Goal: Transaction & Acquisition: Purchase product/service

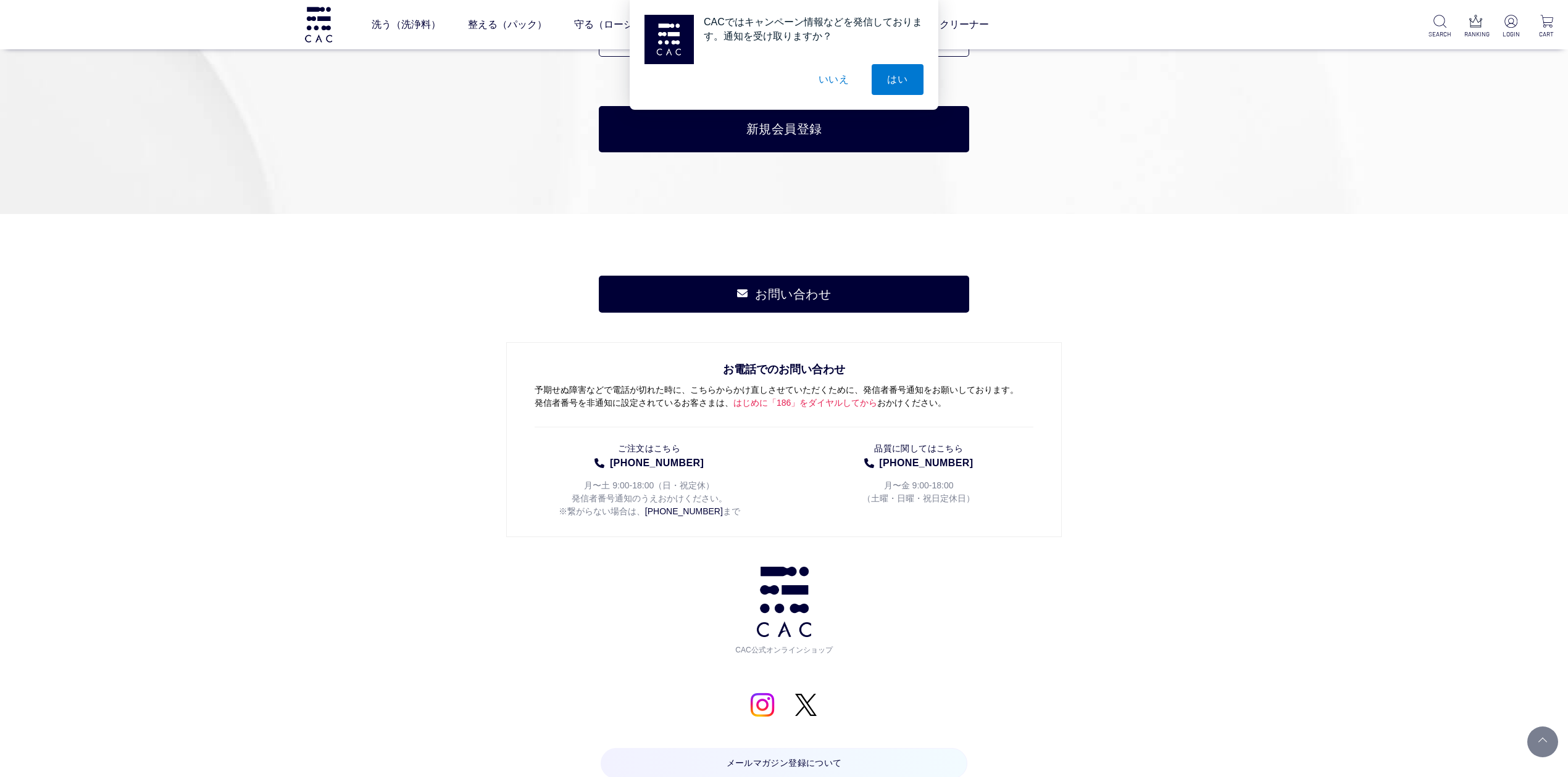
scroll to position [6442, 0]
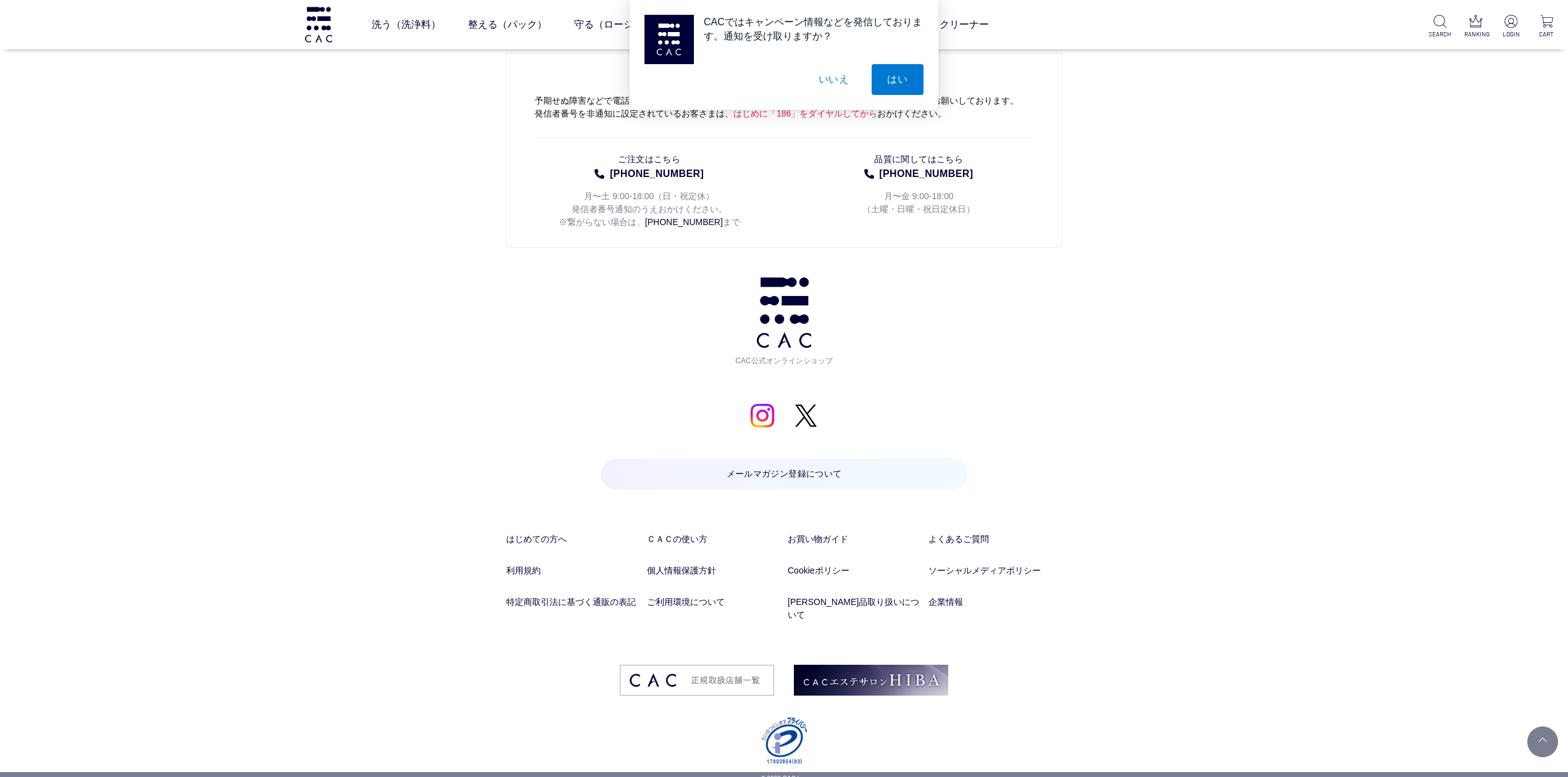
click at [421, 581] on div "お問い合わせ お電話でのお問い合わせ 予期せぬ障害などで電話が切れた時に、こちらからかけ直しさせていただくために、発信者番号通知をお願いしております。 発信者…" at bounding box center [784, 348] width 1568 height 848
click at [438, 587] on div "お問い合わせ お電話でのお問い合わせ 予期せぬ障害などで電話が切れた時に、こちらからかけ直しさせていただくために、発信者番号通知をお願いしております。 発信者…" at bounding box center [784, 348] width 1568 height 848
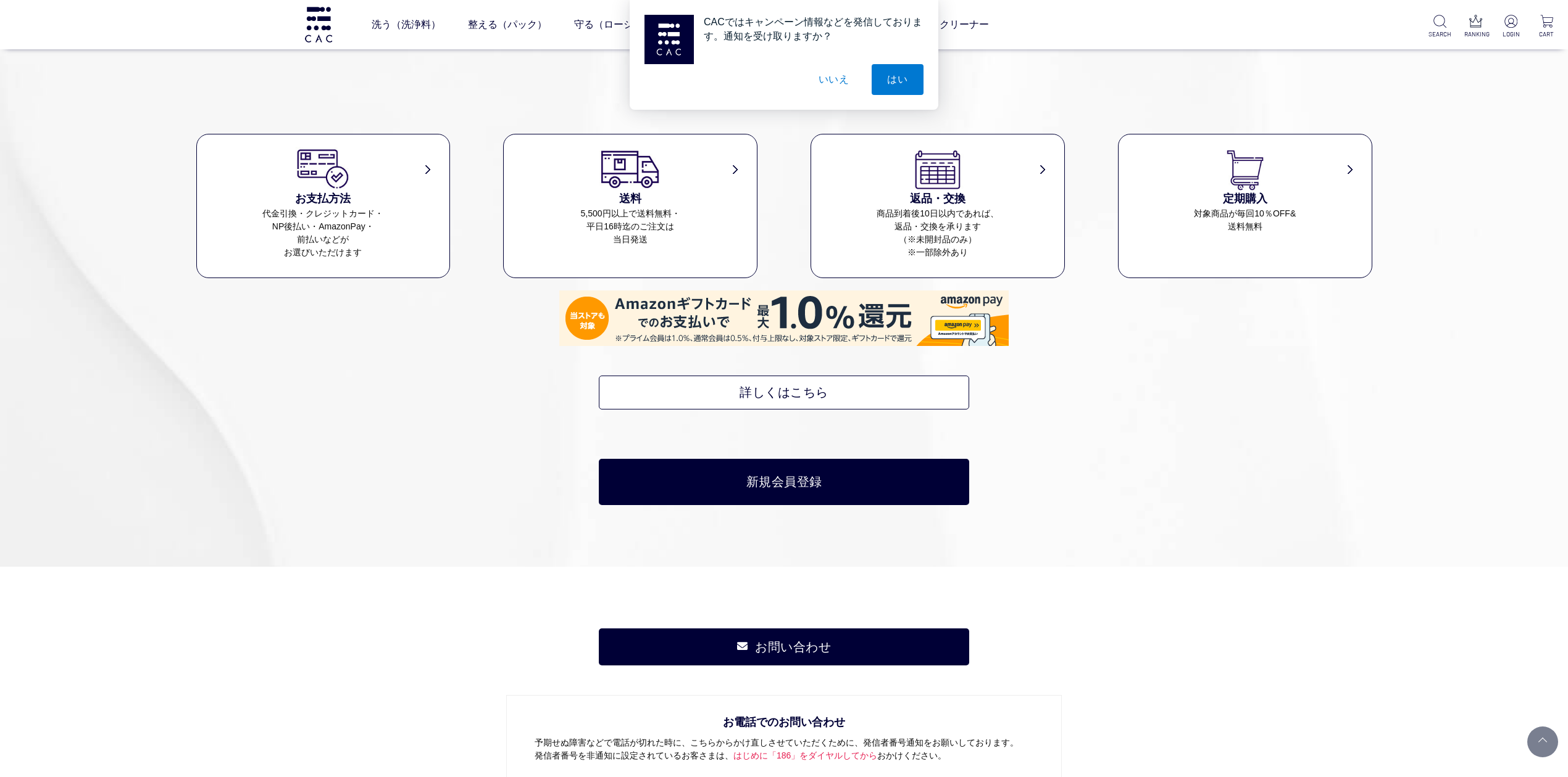
scroll to position [5787, 0]
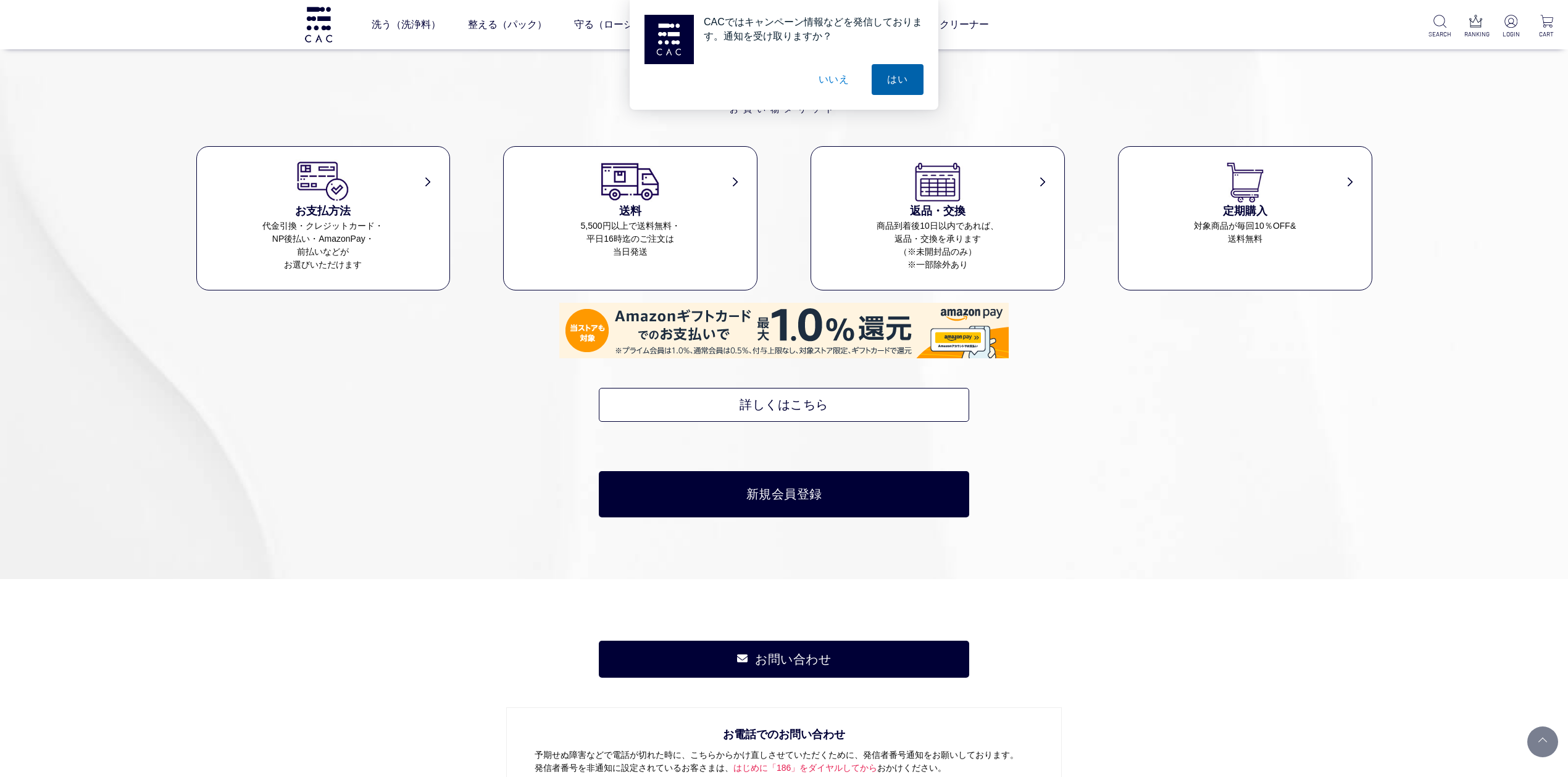
click at [902, 87] on button "はい" at bounding box center [897, 80] width 52 height 31
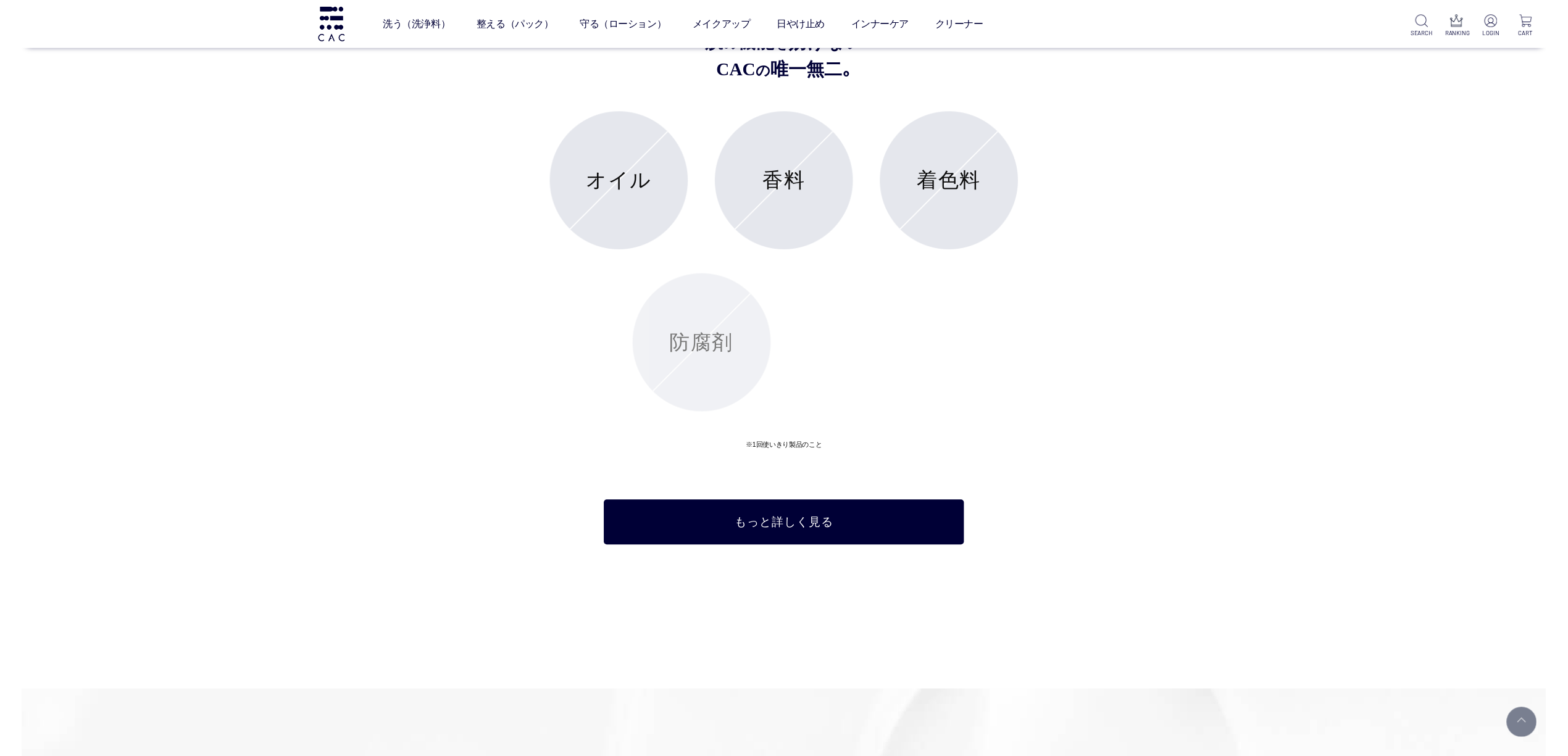
scroll to position [5046, 0]
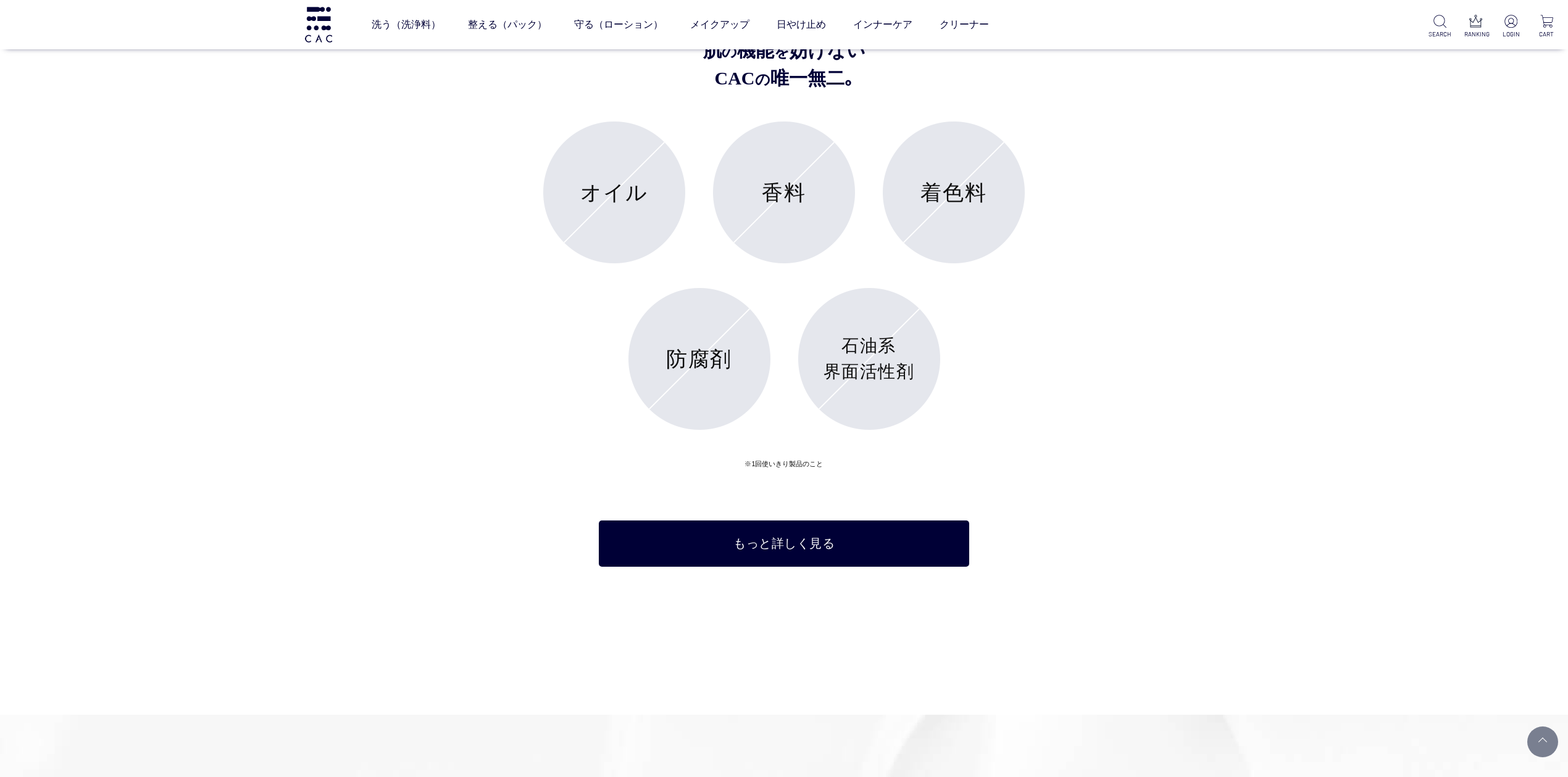
drag, startPoint x: 1129, startPoint y: 164, endPoint x: 864, endPoint y: 75, distance: 279.5
click at [1126, 159] on div "ABOUT CAC CACについて 肌 の 機能 を 妨げない CAC の 唯一無二｡ オイル 香料 着色料 防腐剤 石油系 界面活性剤 ※1回使いきり製品の…" at bounding box center [784, 247] width 741 height 640
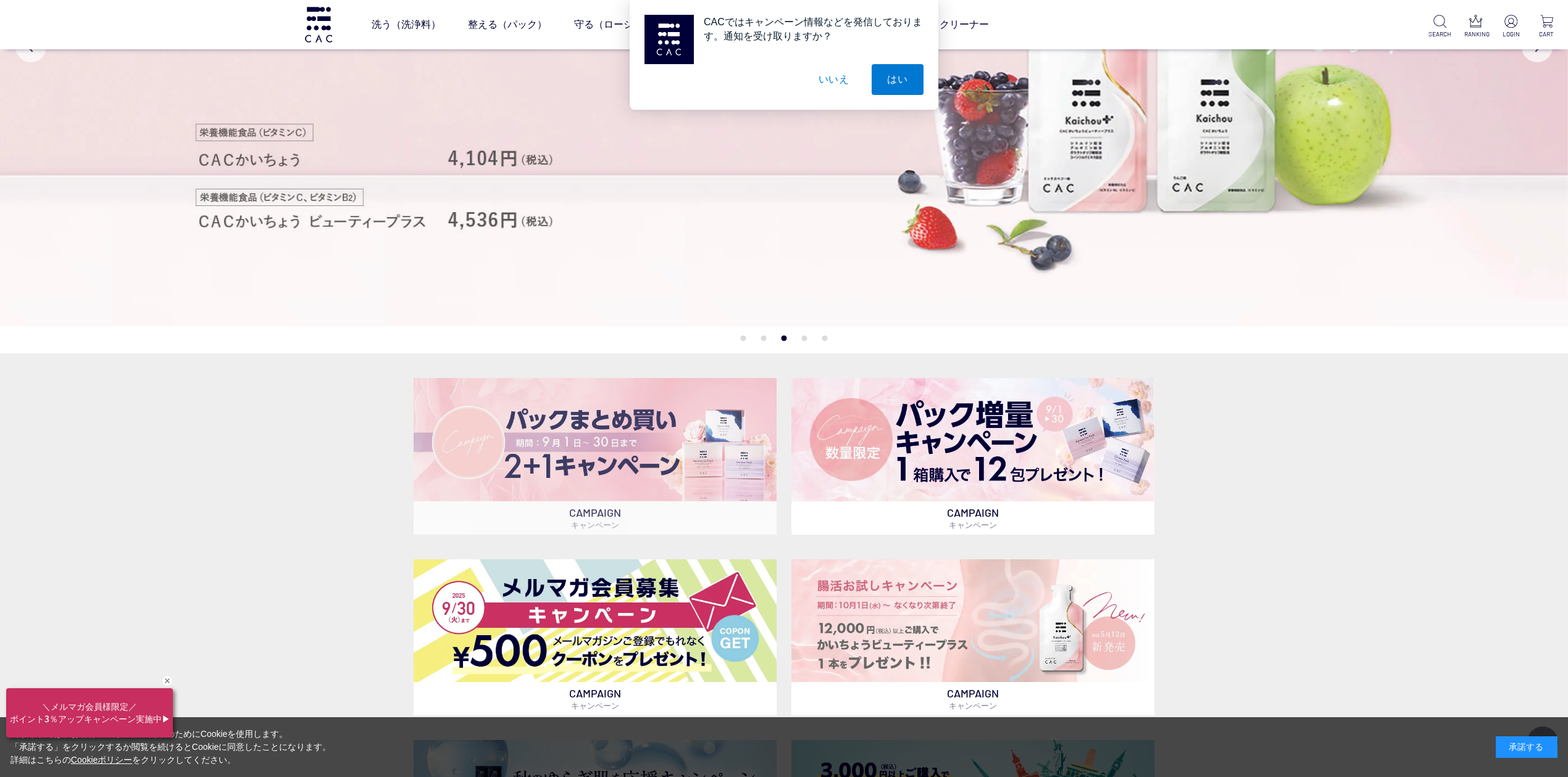
scroll to position [190, 0]
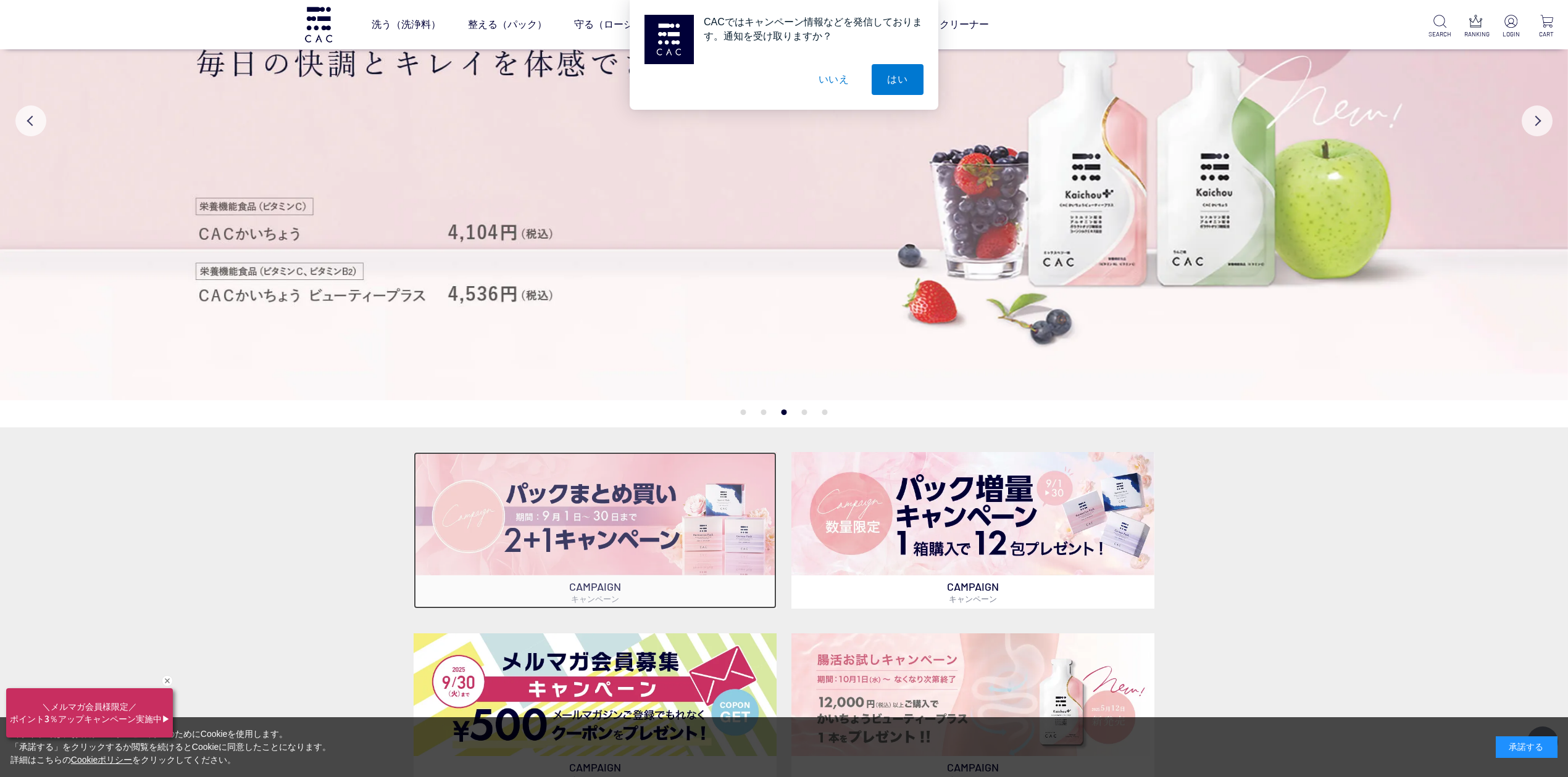
click at [522, 552] on img at bounding box center [595, 514] width 363 height 123
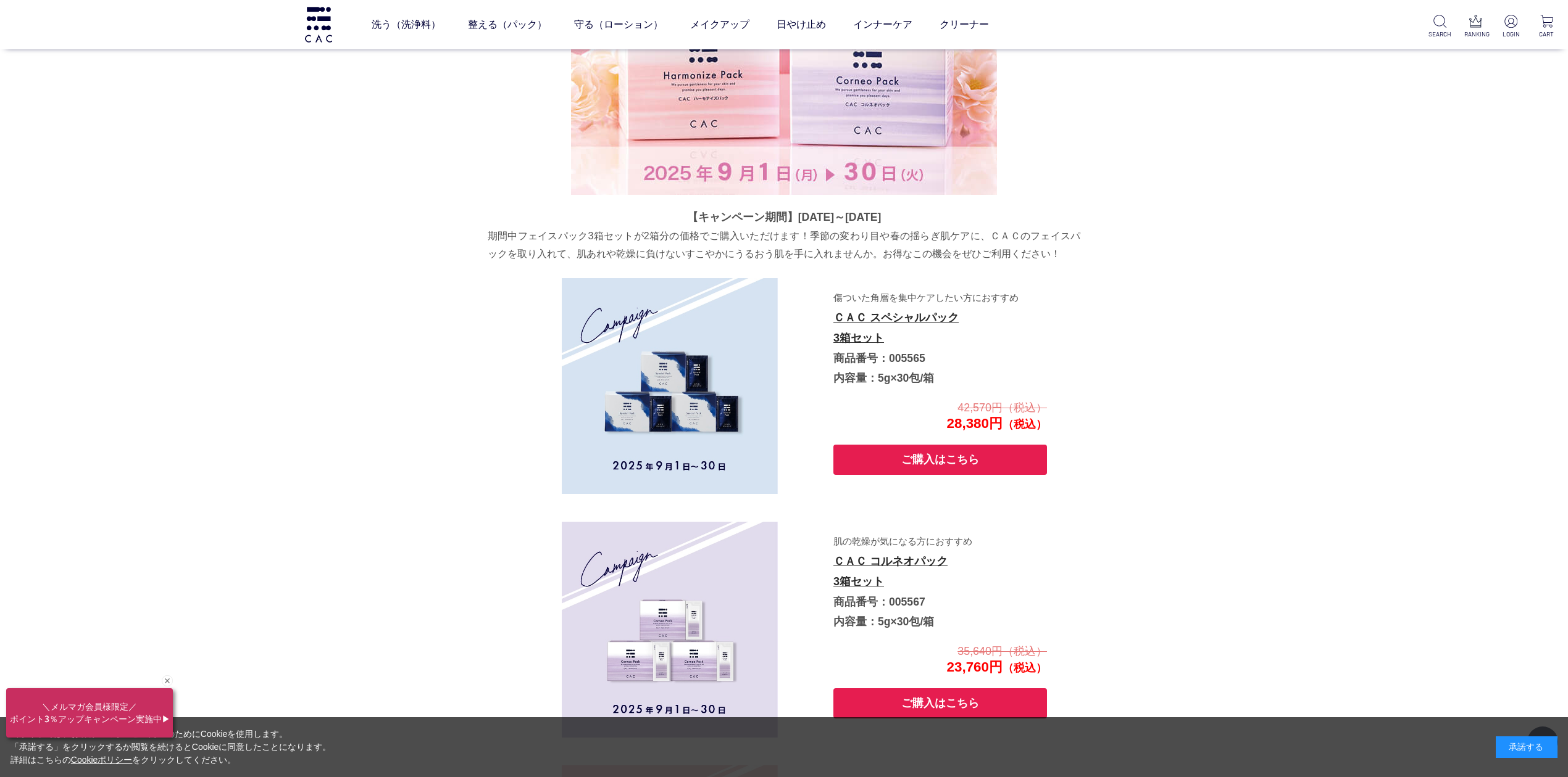
scroll to position [672, 0]
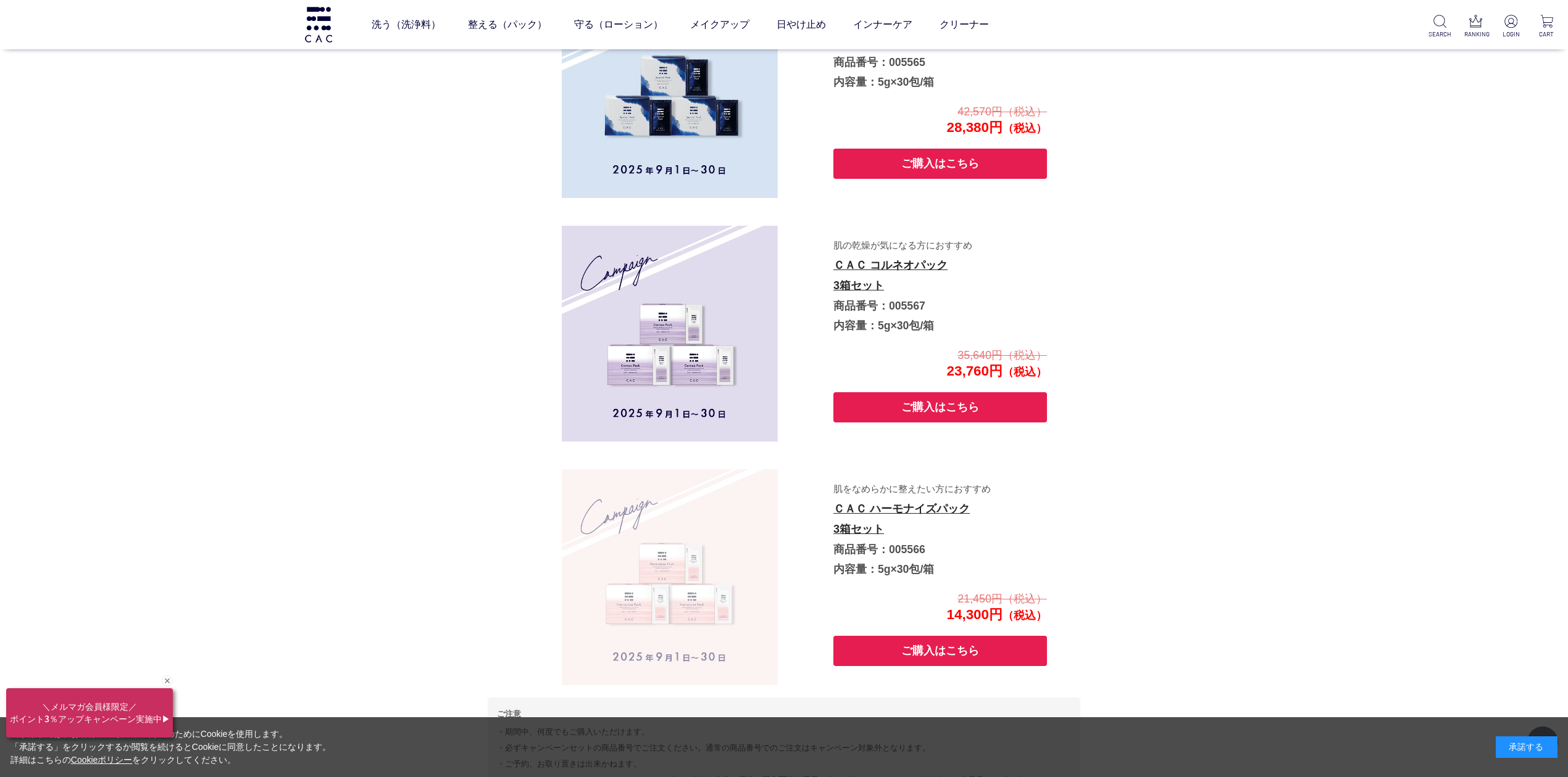
click at [637, 531] on img at bounding box center [670, 577] width 216 height 216
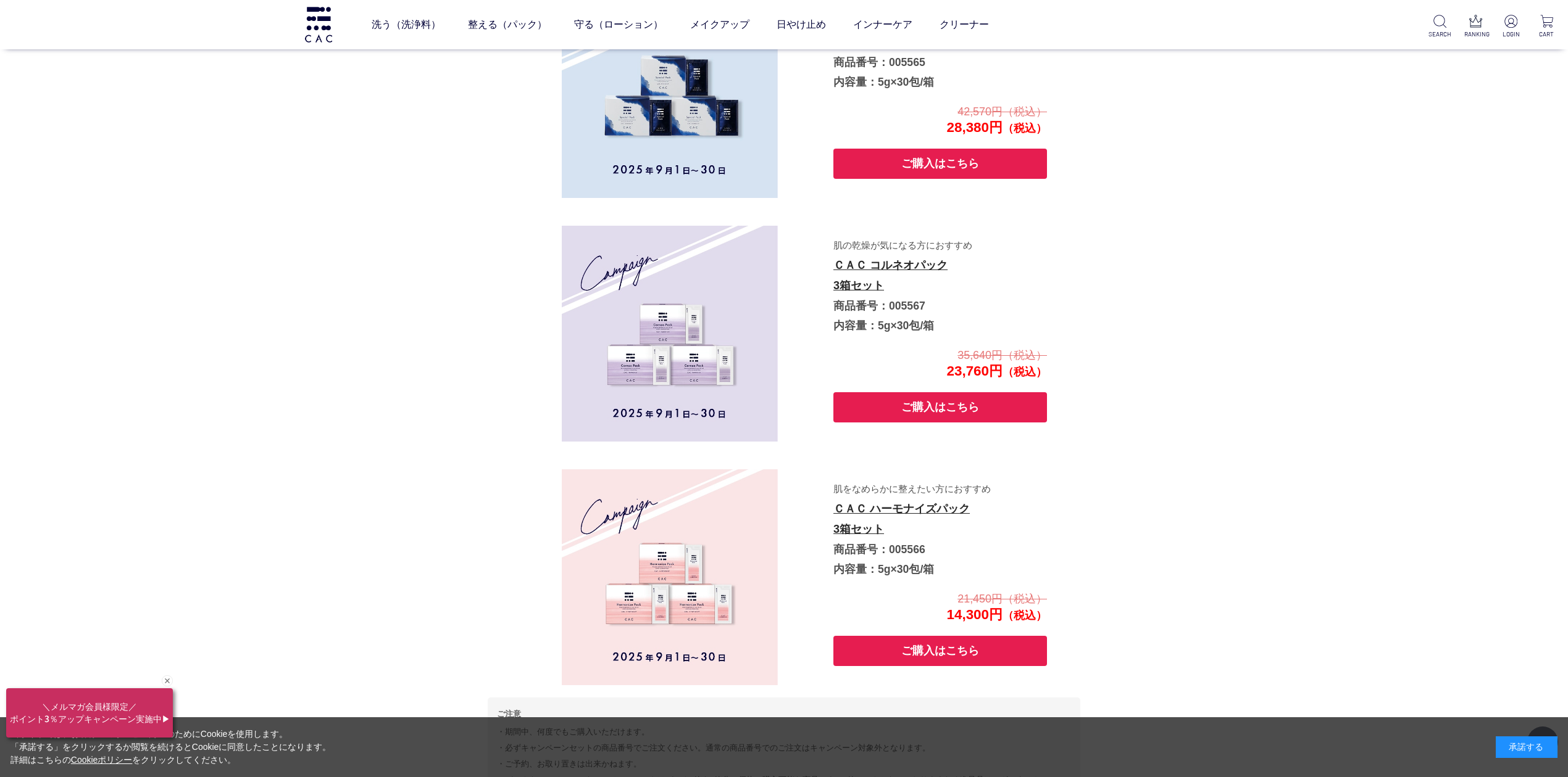
drag, startPoint x: 496, startPoint y: 564, endPoint x: 499, endPoint y: 559, distance: 5.8
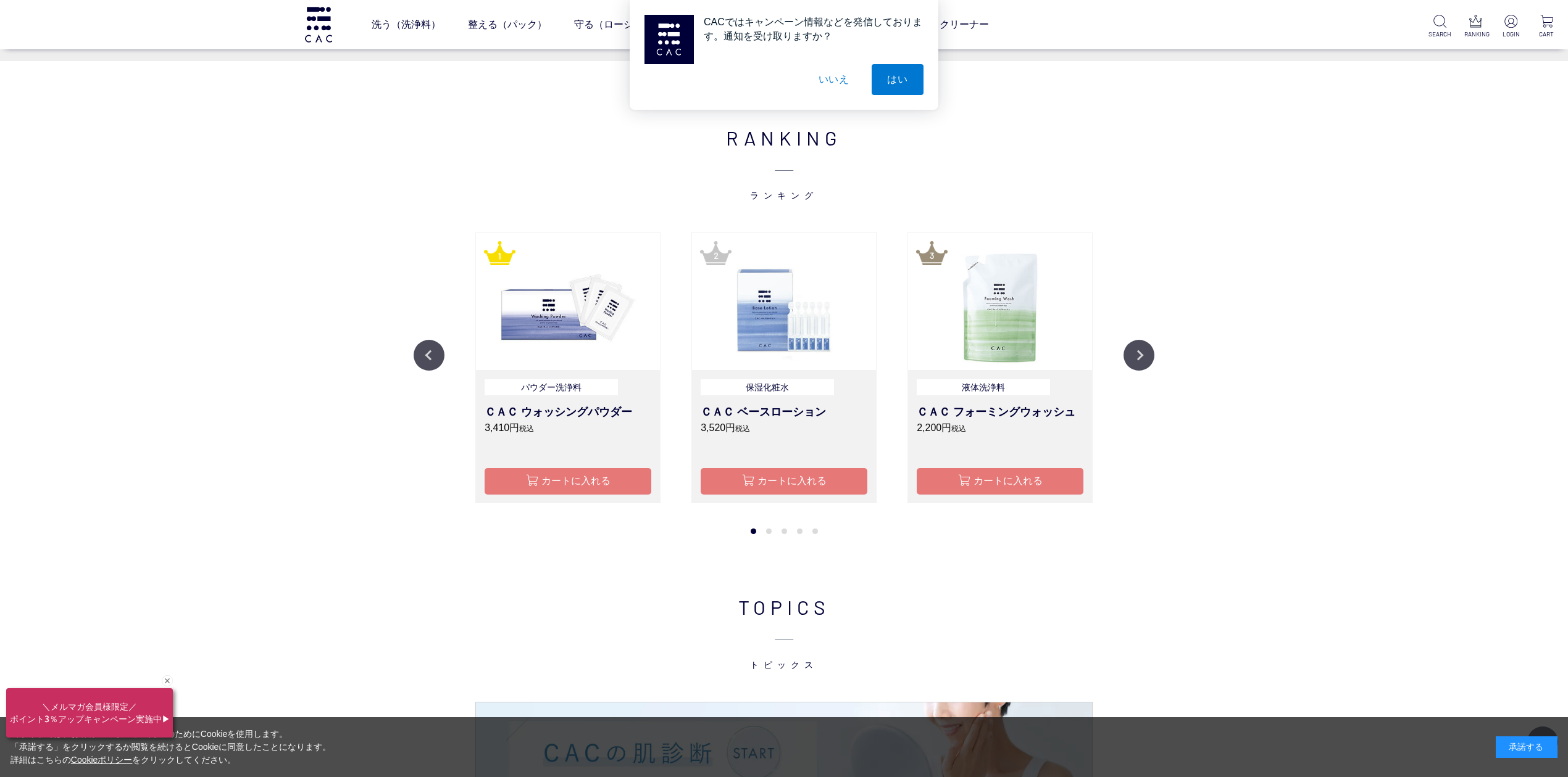
scroll to position [1563, 0]
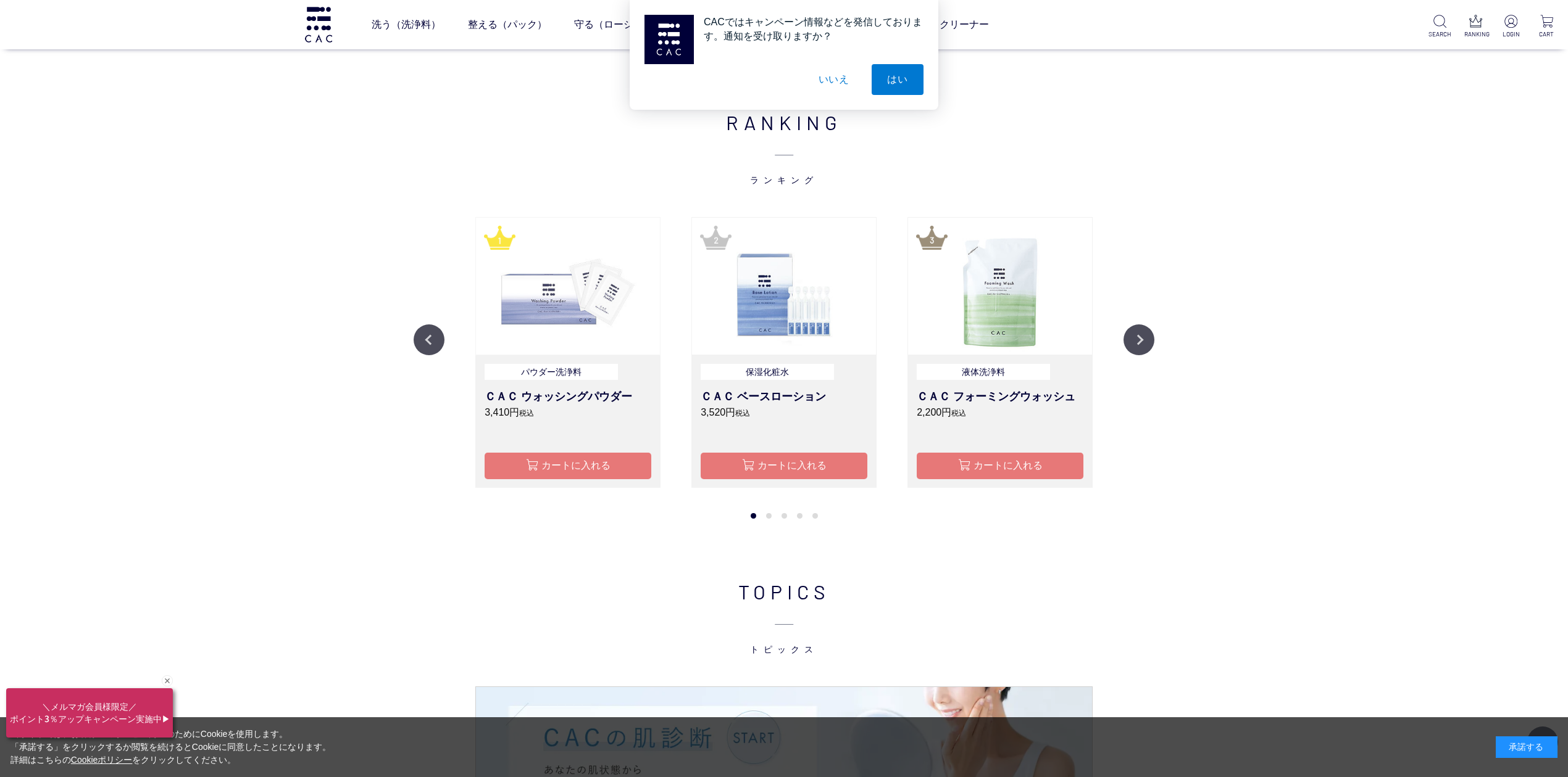
click at [594, 270] on img at bounding box center [567, 286] width 184 height 137
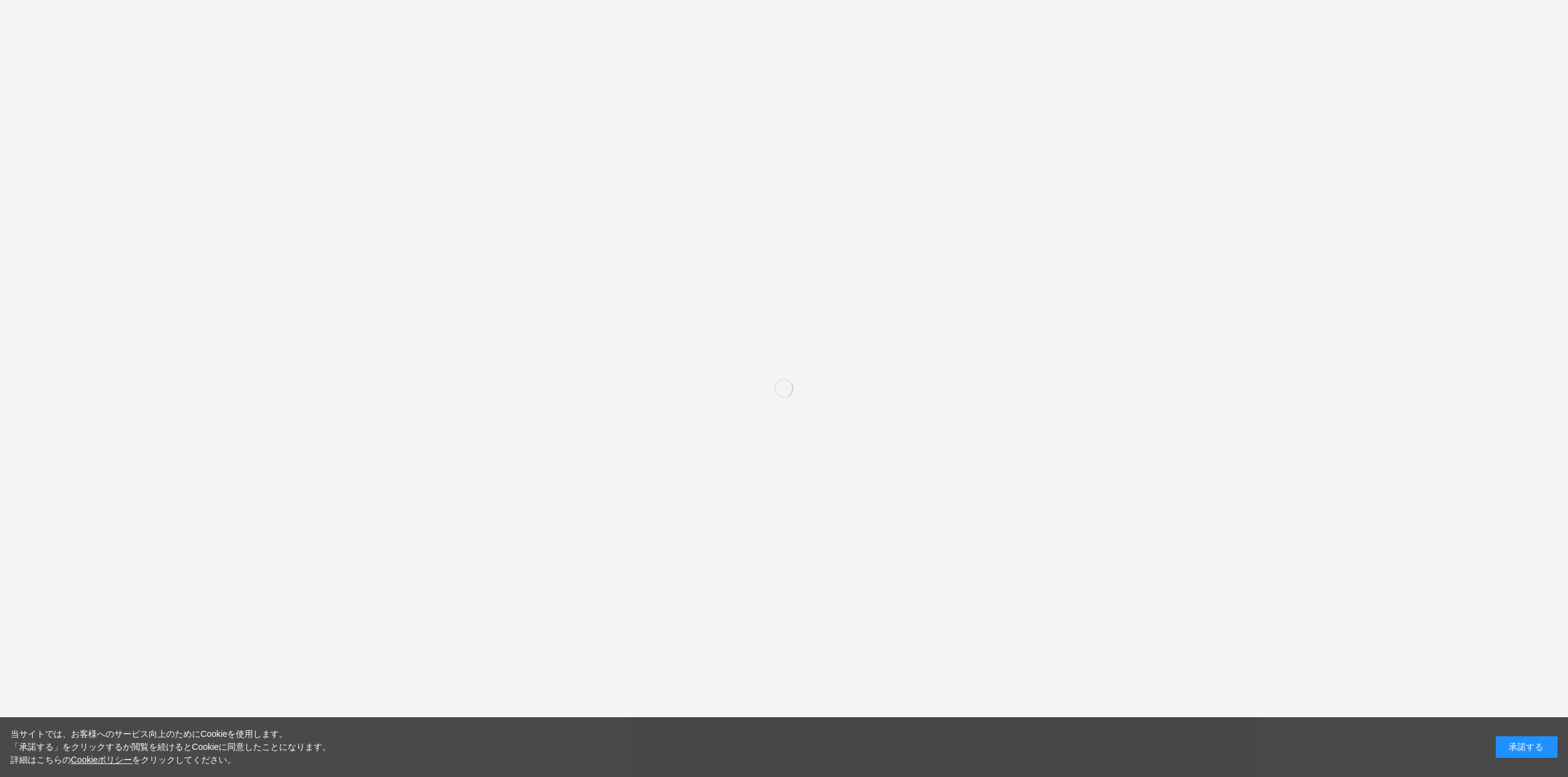
scroll to position [1563, 0]
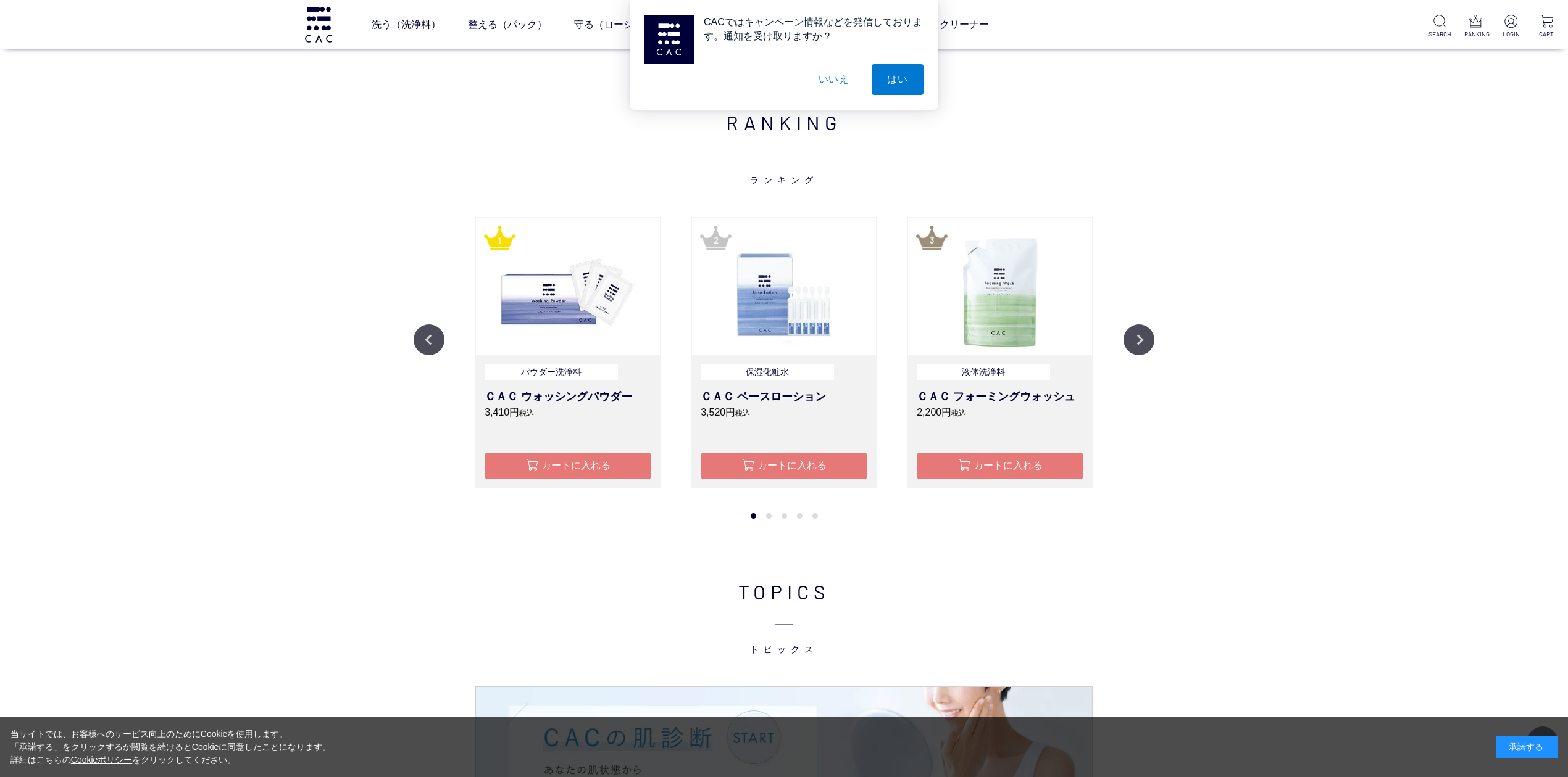
click at [838, 82] on button "いいえ" at bounding box center [833, 80] width 61 height 31
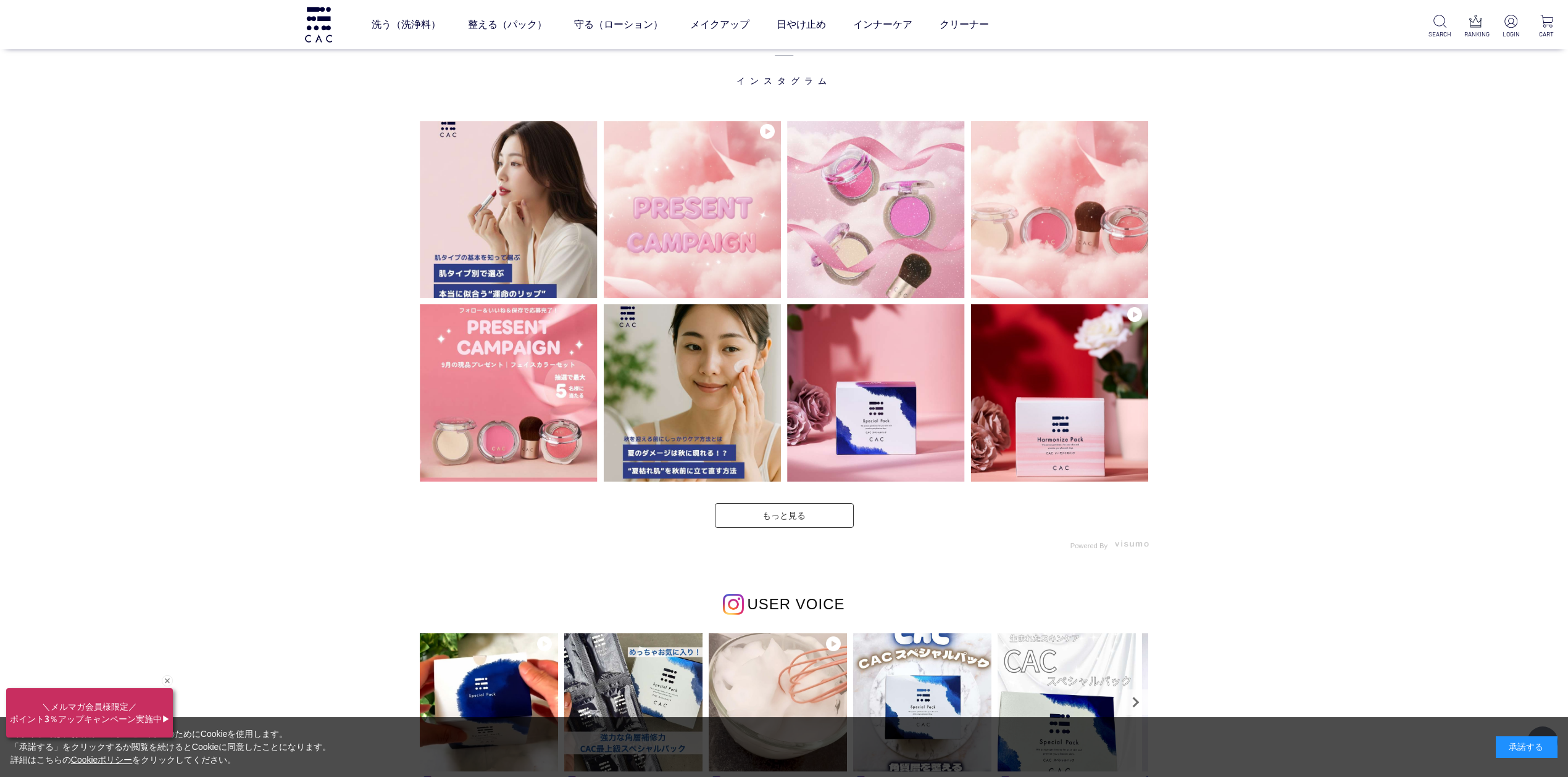
scroll to position [3455, 0]
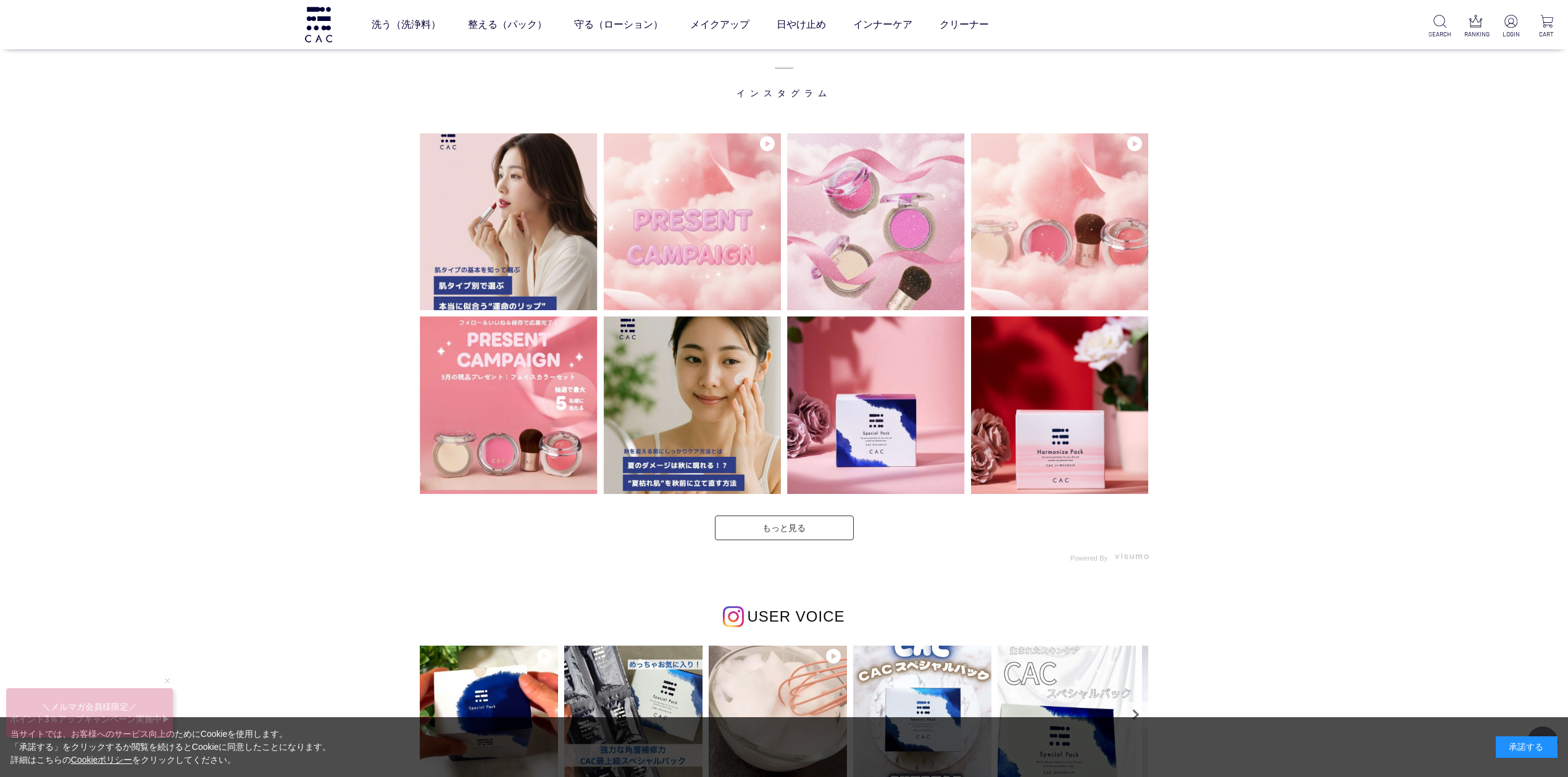
drag, startPoint x: 159, startPoint y: 172, endPoint x: 157, endPoint y: 166, distance: 6.3
click at [158, 166] on div "INSTAGRAM インスタグラム" at bounding box center [784, 473] width 1568 height 1030
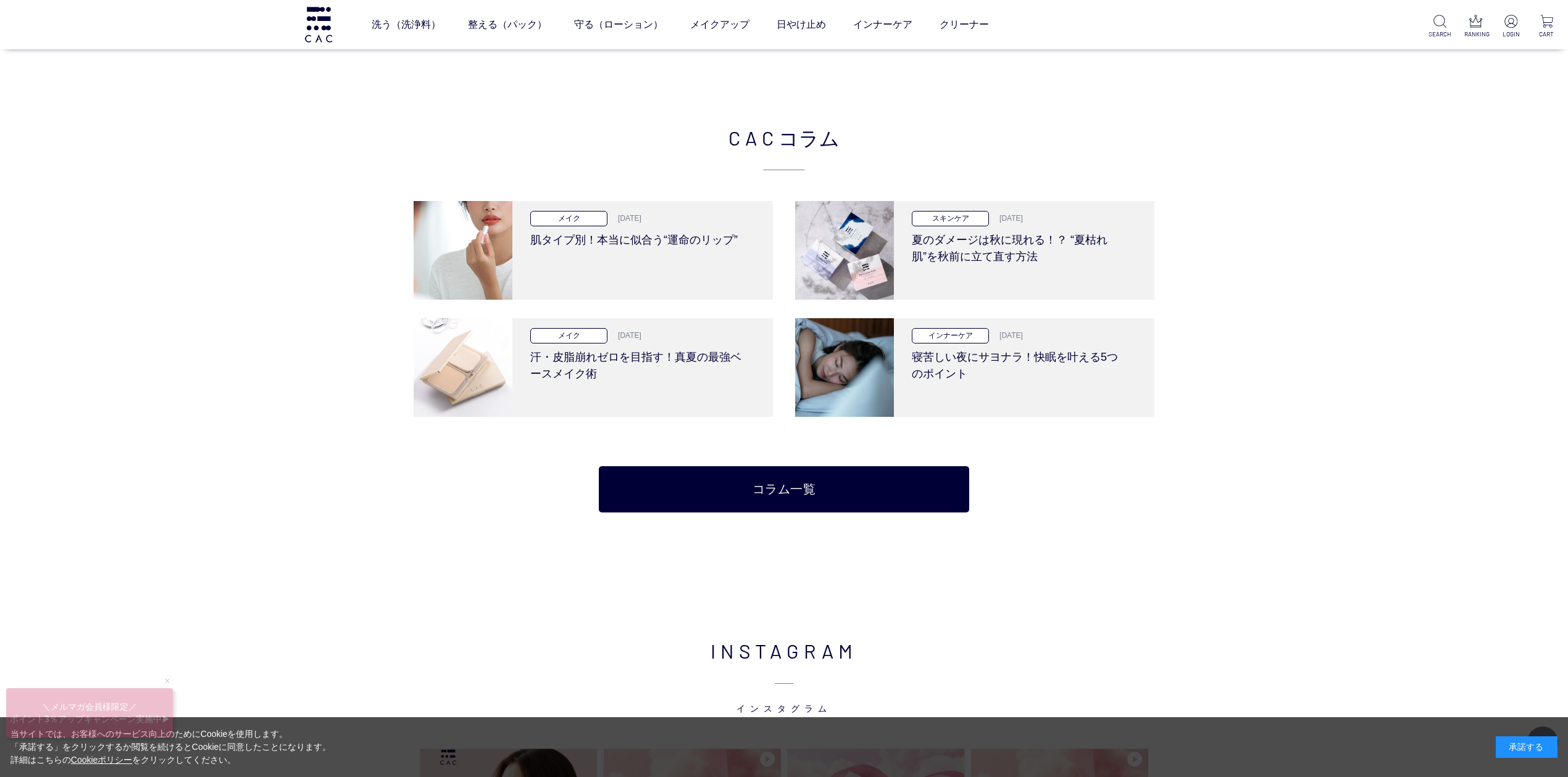
scroll to position [3455, 0]
